Goal: Information Seeking & Learning: Learn about a topic

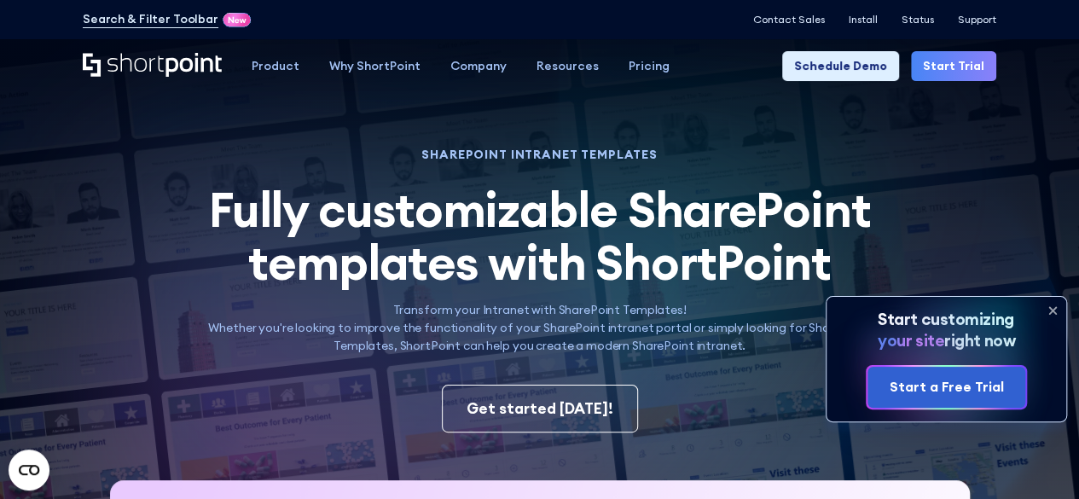
click at [1051, 310] on icon at bounding box center [1053, 310] width 7 height 7
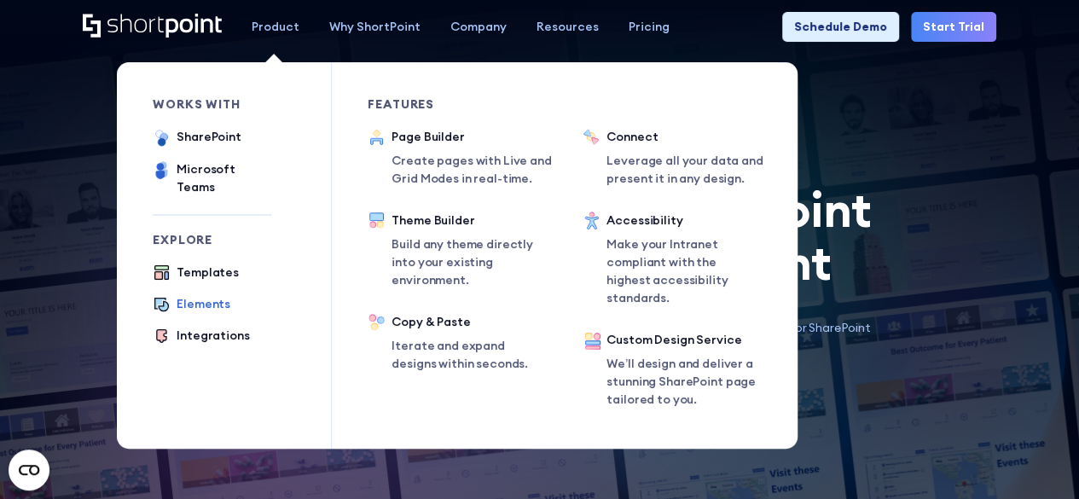
click at [210, 295] on div "Elements" at bounding box center [204, 304] width 54 height 18
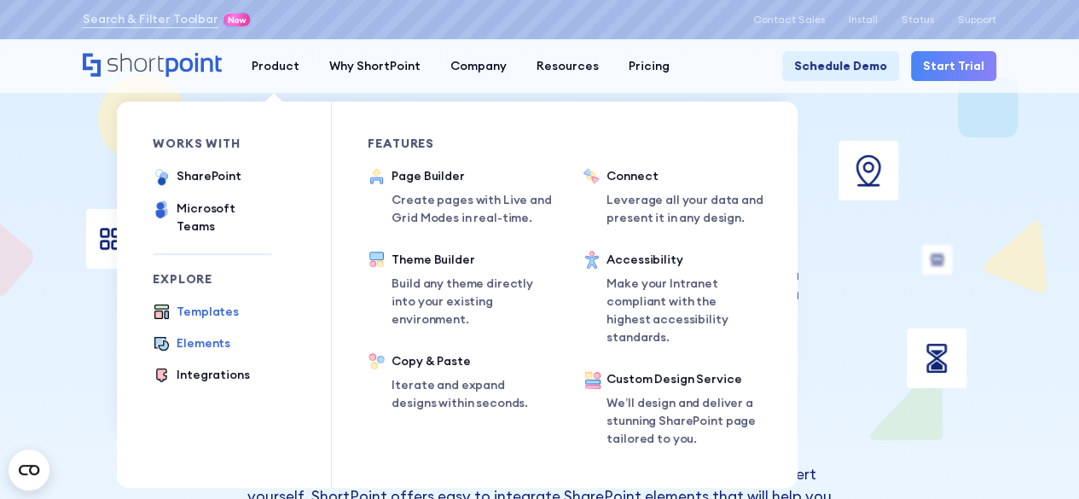
click at [215, 303] on div "Templates" at bounding box center [208, 312] width 62 height 18
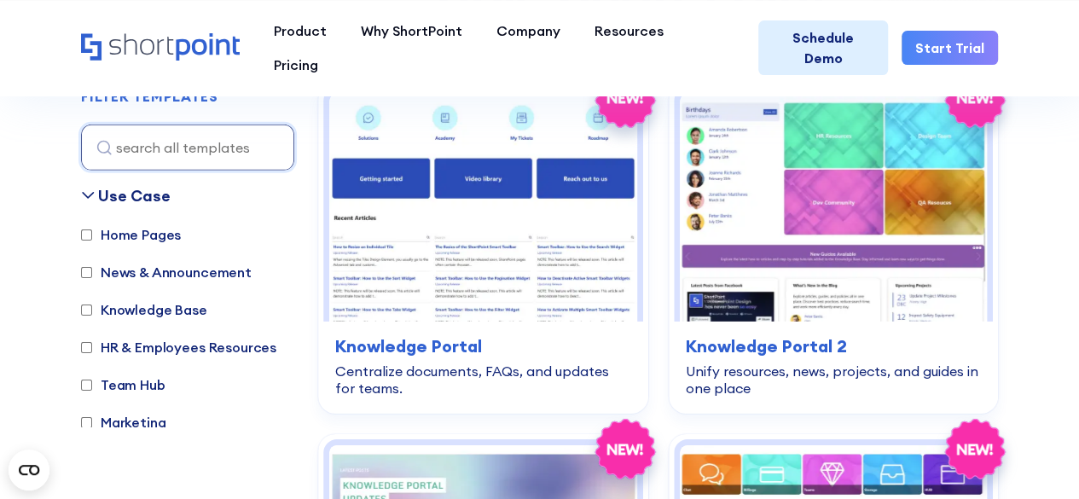
scroll to position [1570, 0]
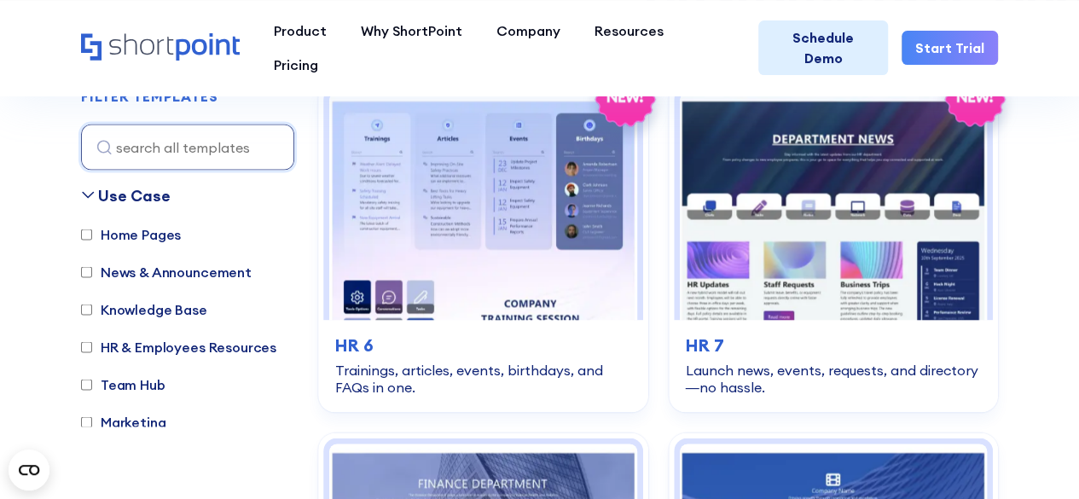
click at [157, 236] on label "Home Pages" at bounding box center [131, 234] width 100 height 20
click at [92, 236] on input "Home Pages" at bounding box center [86, 235] width 11 height 11
checkbox input "true"
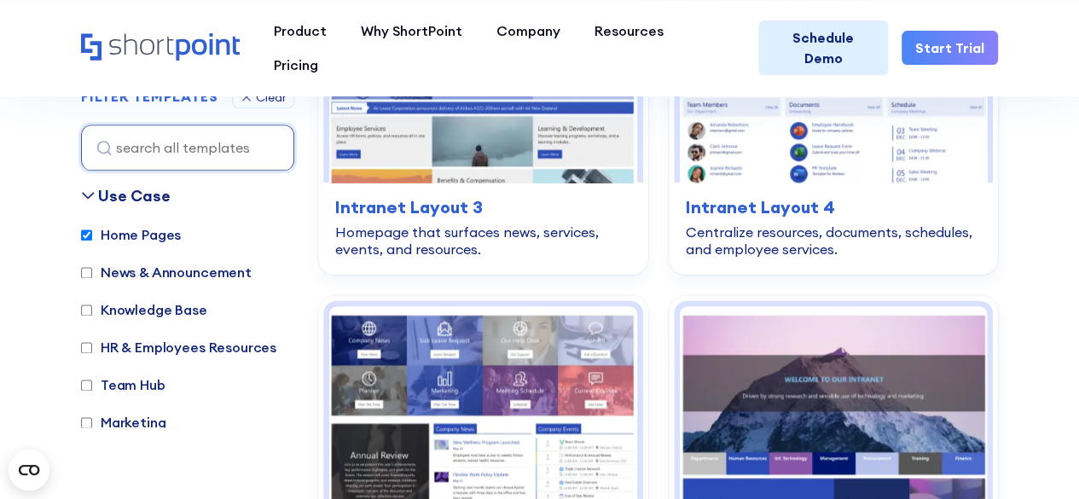
scroll to position [509, 0]
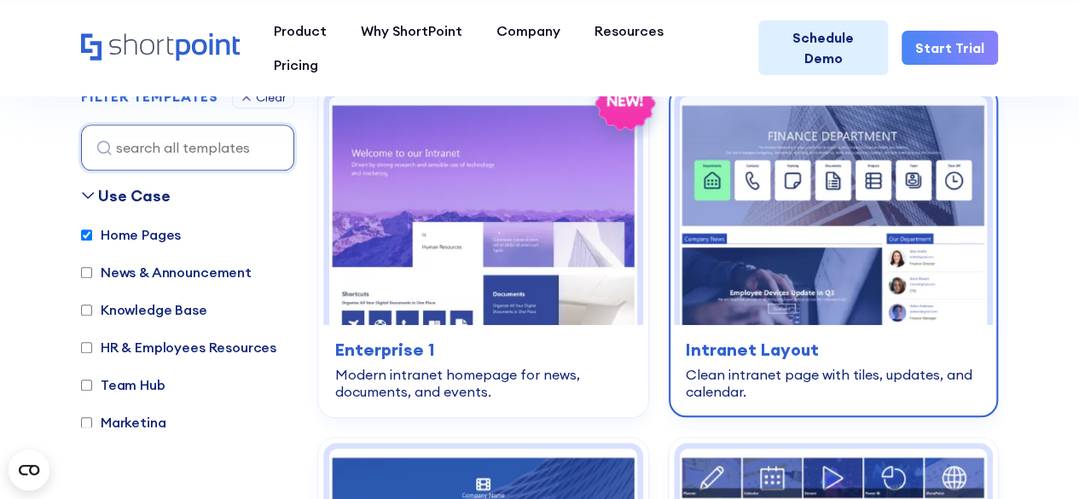
click at [841, 245] on img at bounding box center [834, 210] width 308 height 229
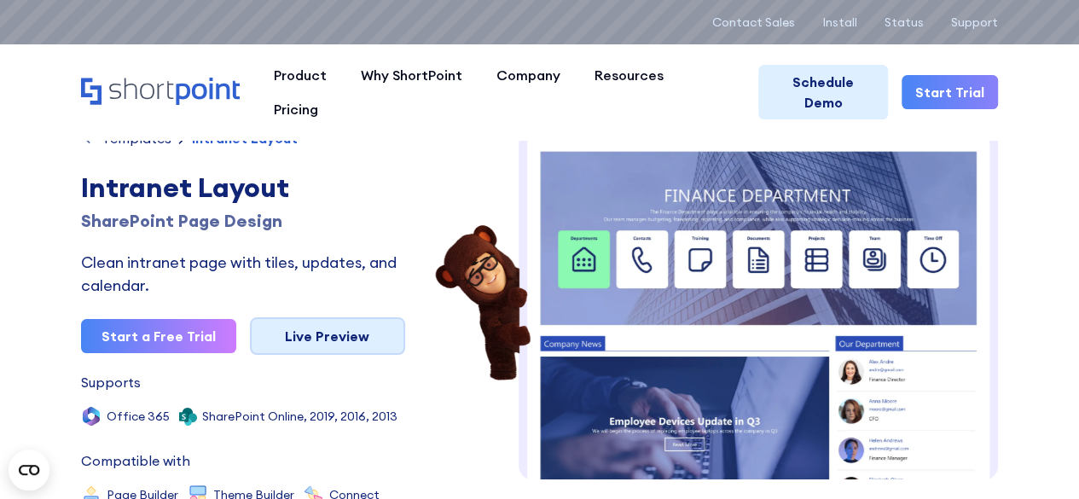
click at [338, 342] on link "Live Preview" at bounding box center [327, 336] width 155 height 38
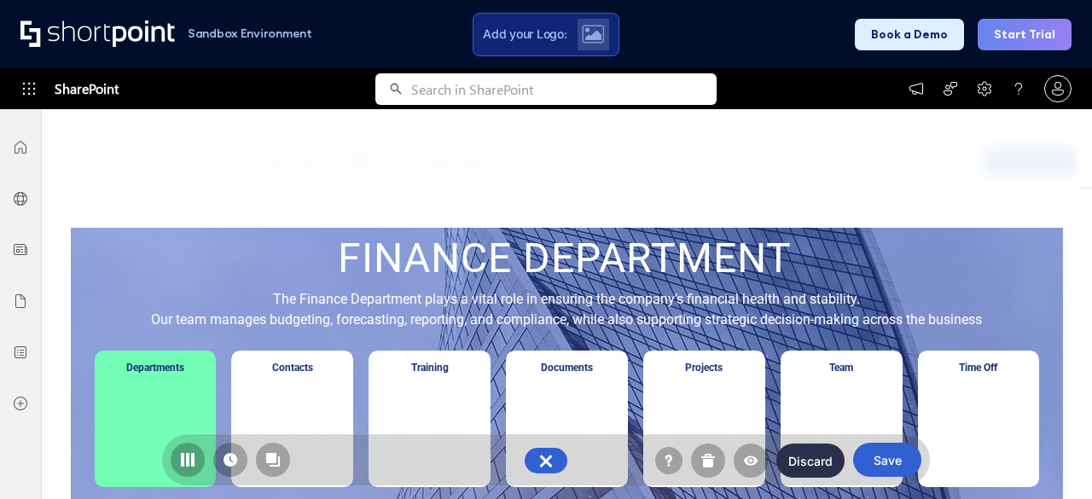
scroll to position [53, 0]
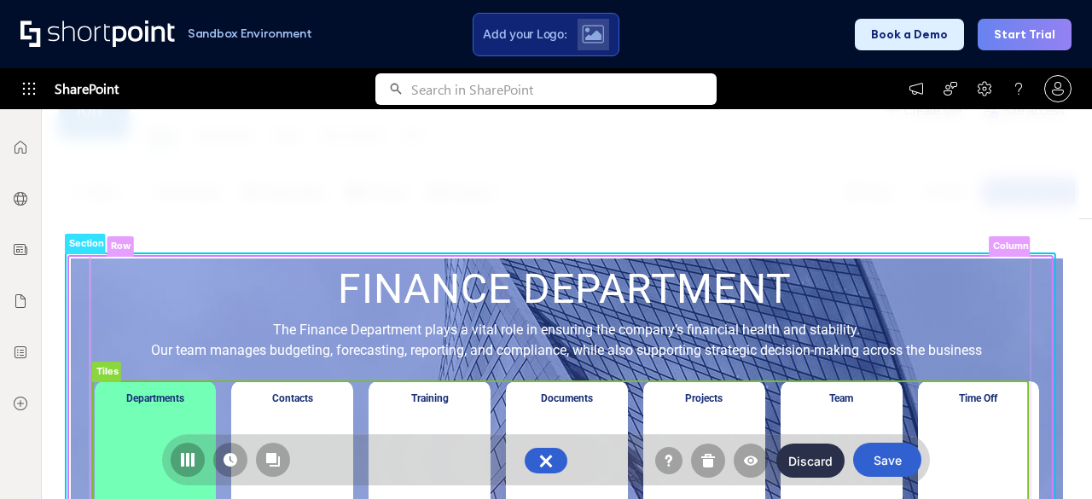
click at [287, 426] on rect at bounding box center [561, 457] width 936 height 152
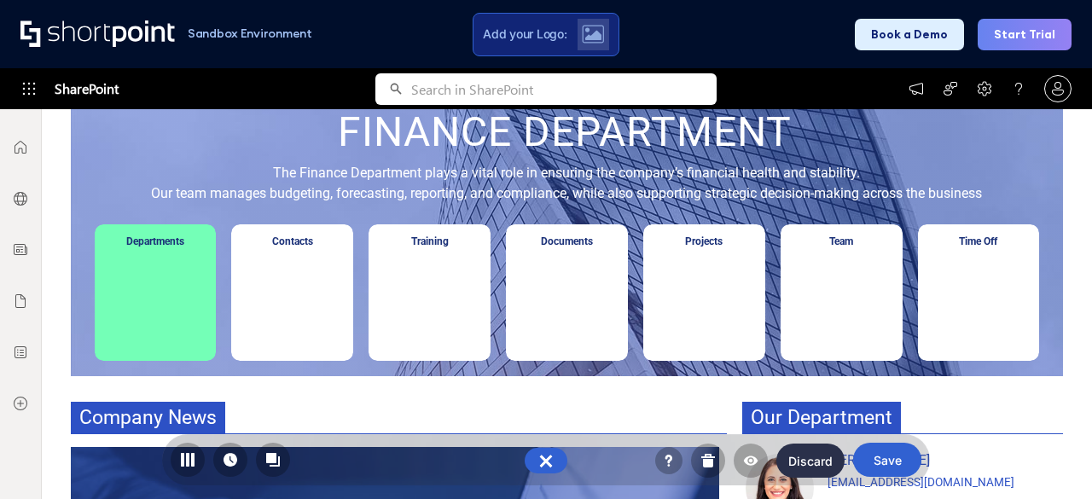
scroll to position [296, 0]
